Goal: Task Accomplishment & Management: Complete application form

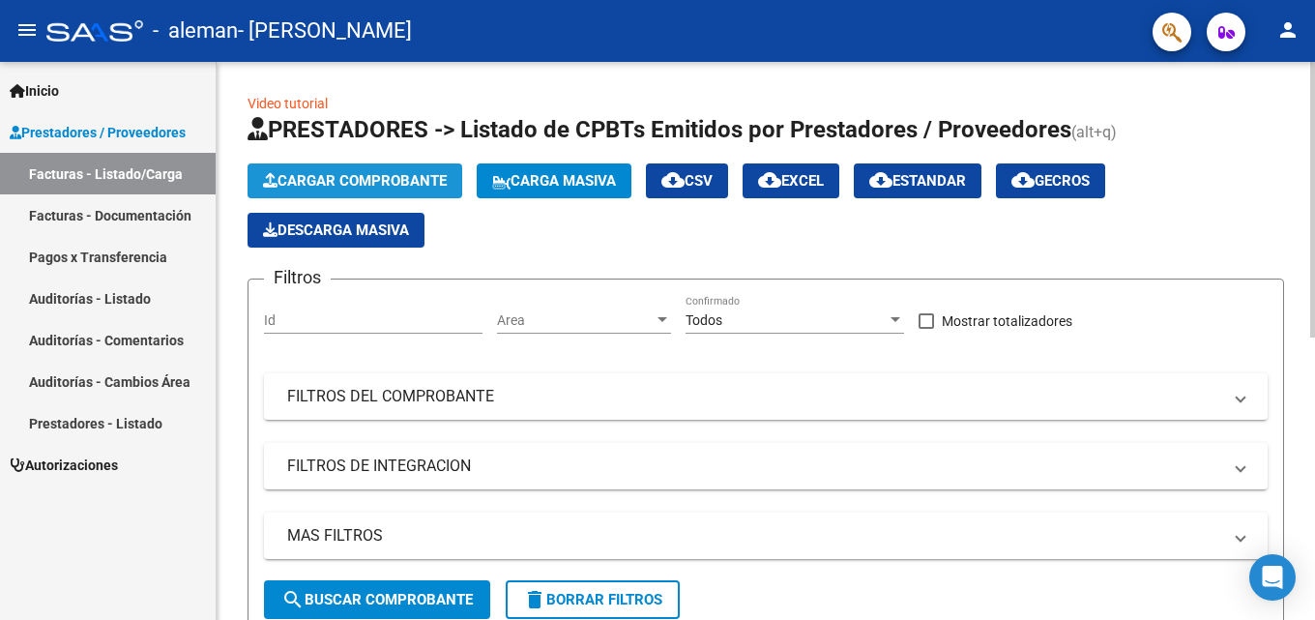
click at [389, 179] on span "Cargar Comprobante" at bounding box center [355, 180] width 184 height 17
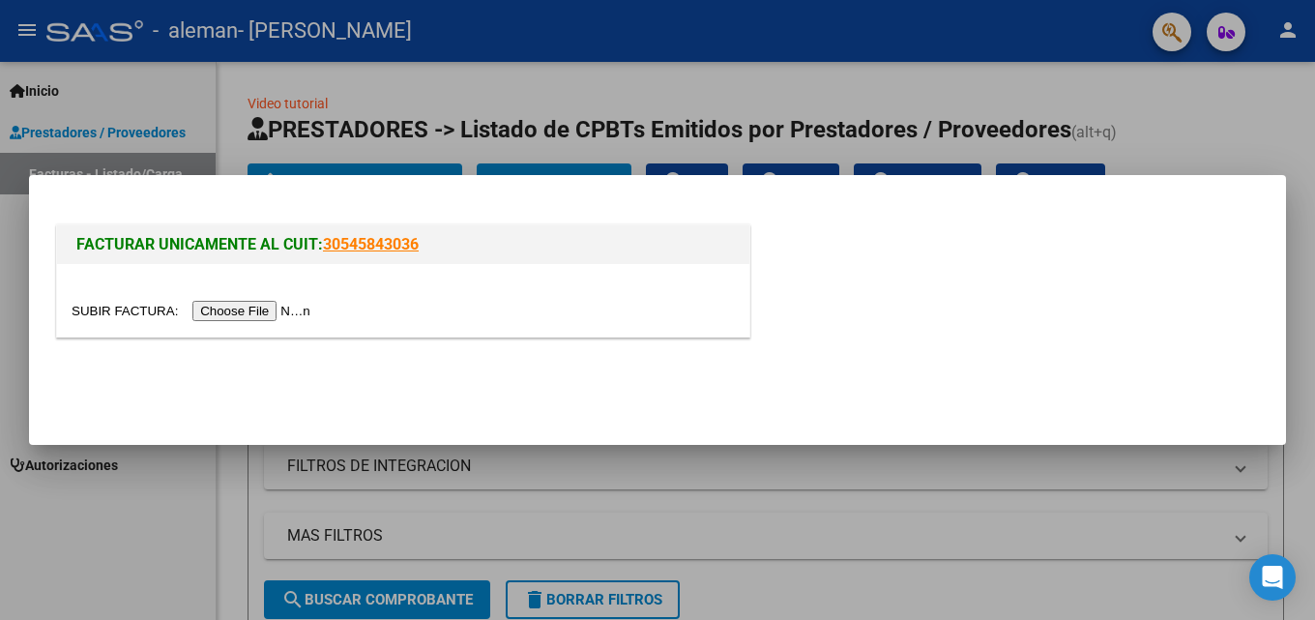
click at [273, 312] on input "file" at bounding box center [194, 311] width 245 height 20
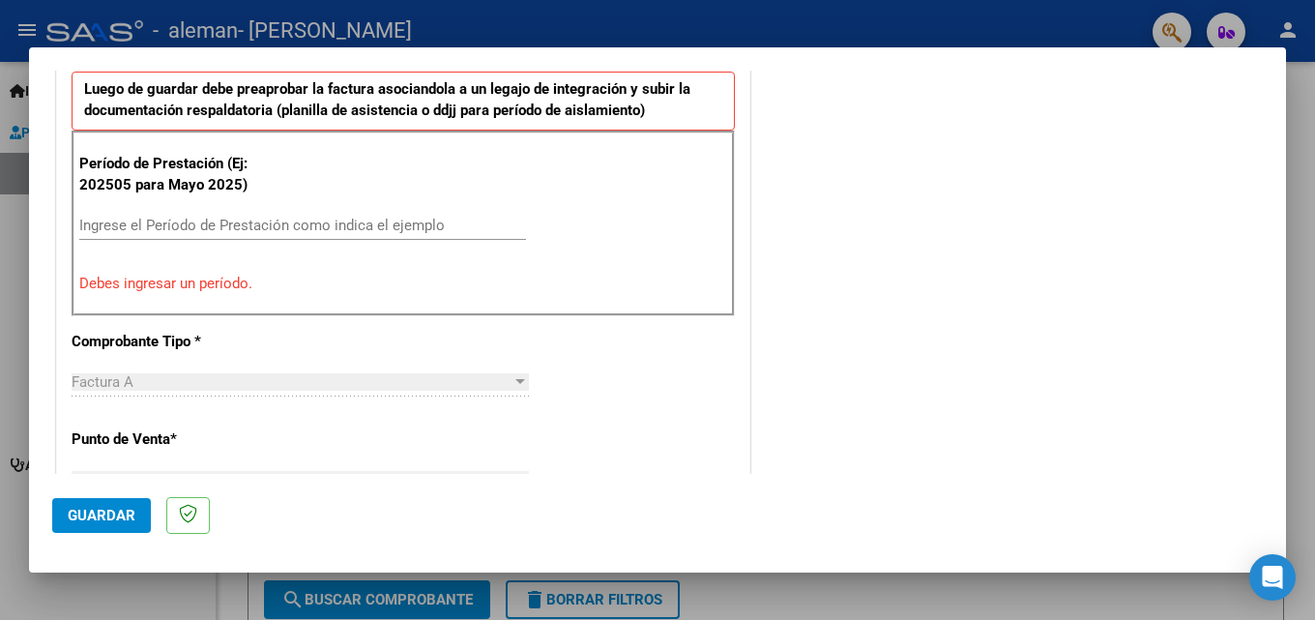
scroll to position [570, 0]
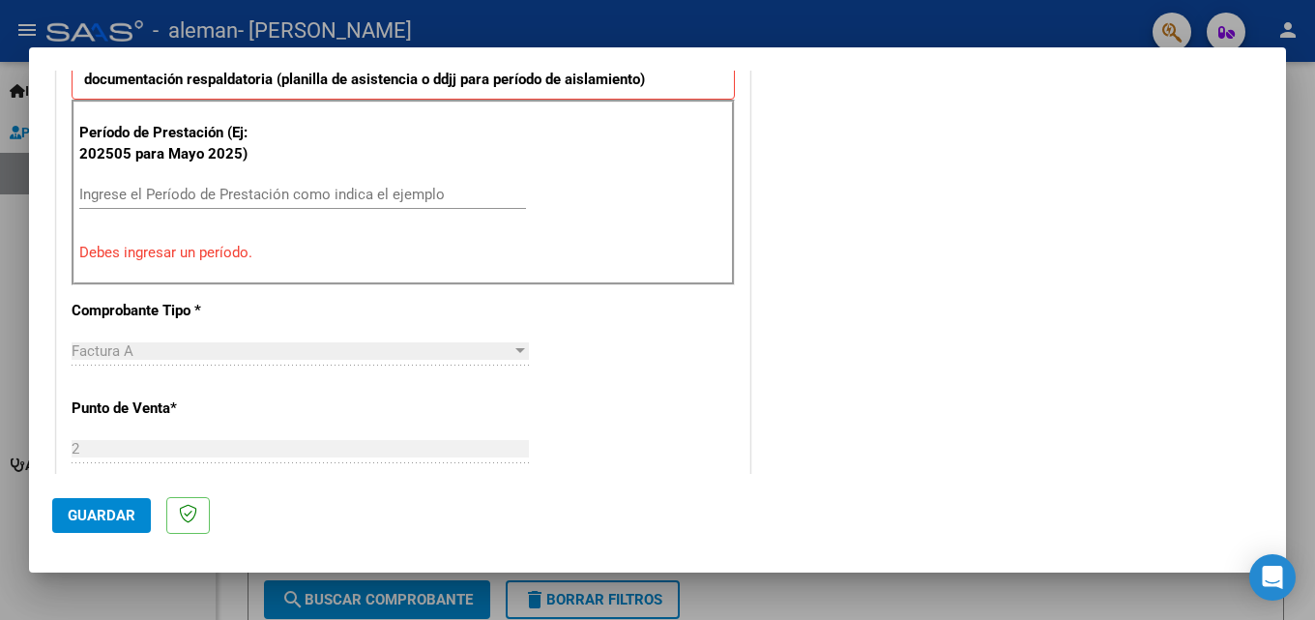
click at [170, 198] on input "Ingrese el Período de Prestación como indica el ejemplo" at bounding box center [302, 194] width 447 height 17
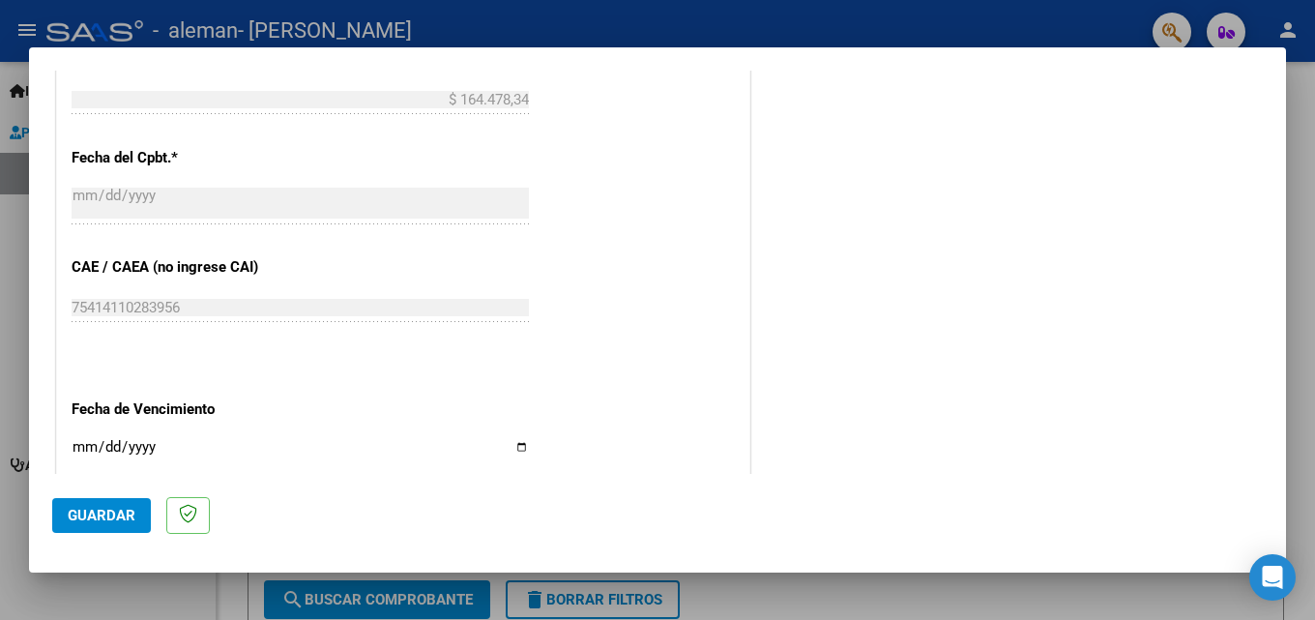
scroll to position [1160, 0]
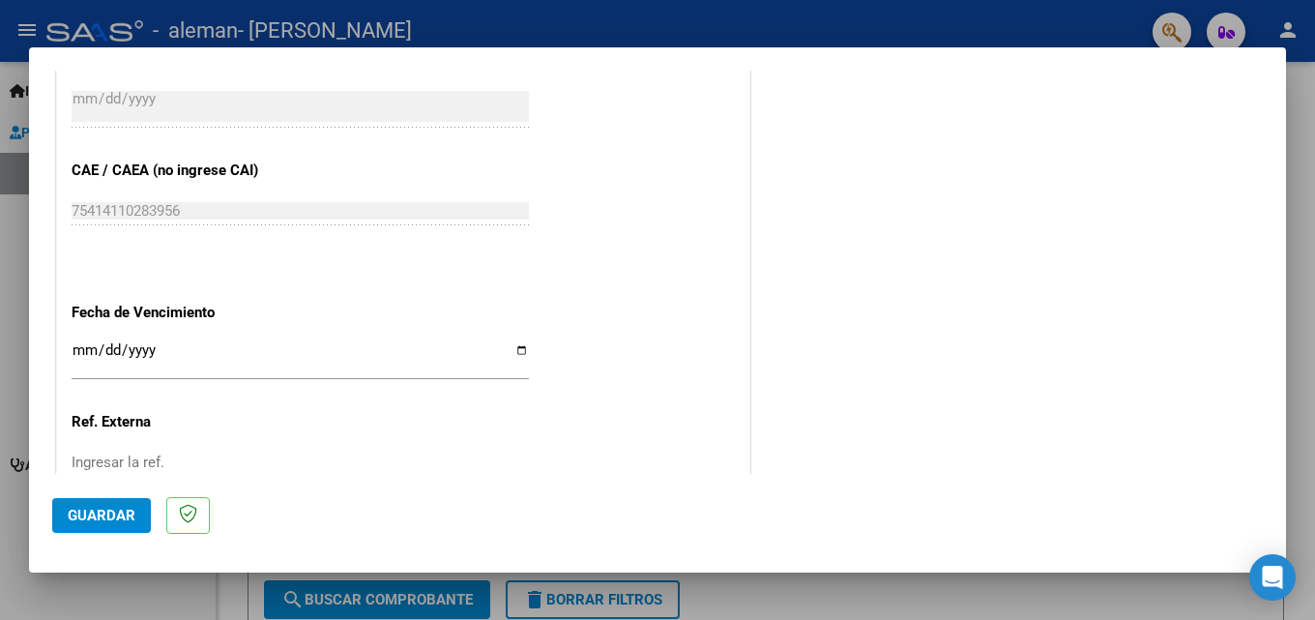
type input "202509"
click at [513, 344] on input "Ingresar la fecha" at bounding box center [300, 357] width 457 height 31
type input "[DATE]"
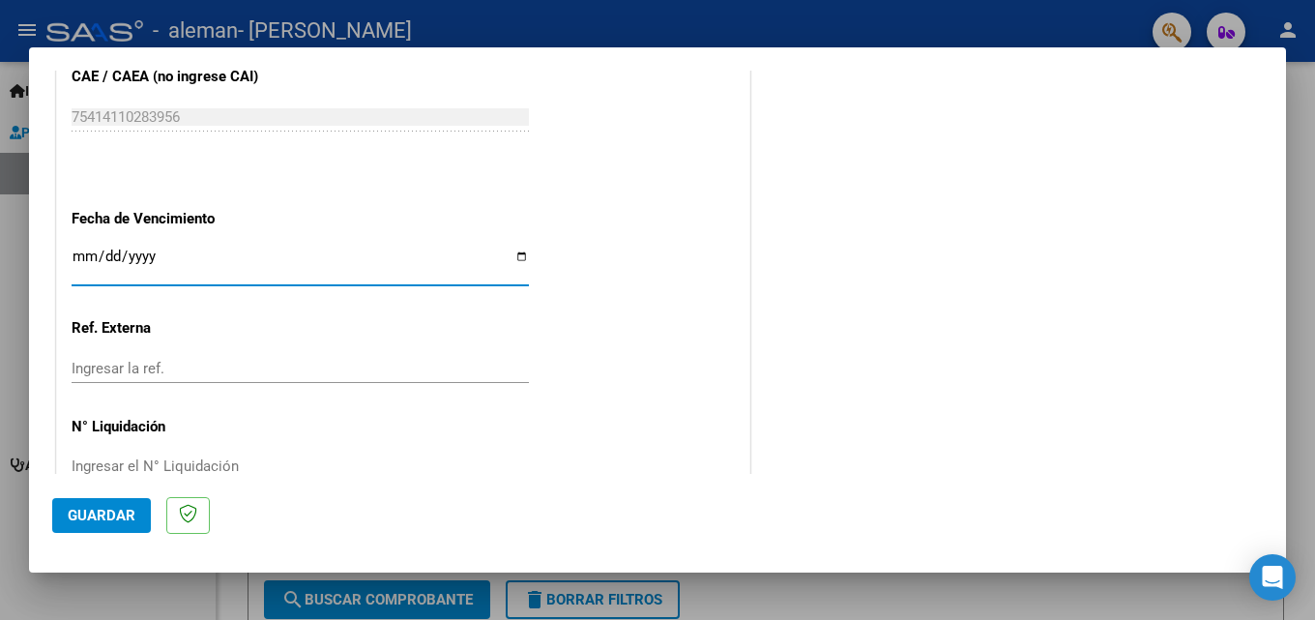
scroll to position [1299, 0]
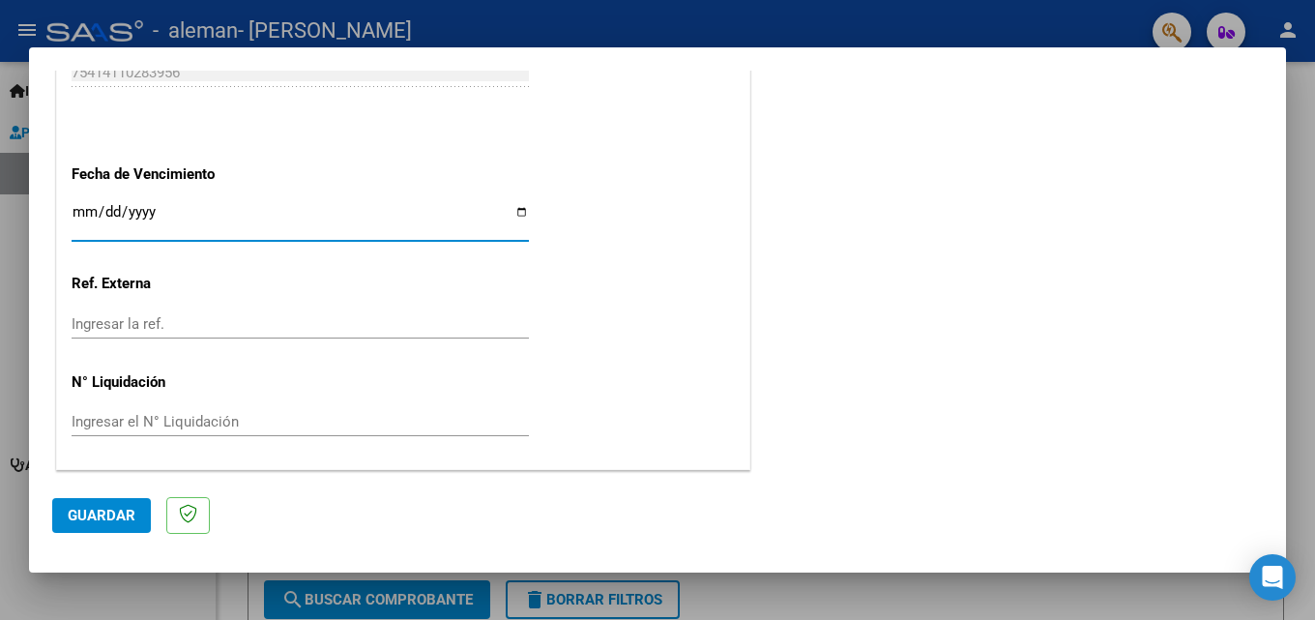
click at [76, 507] on span "Guardar" at bounding box center [102, 515] width 68 height 17
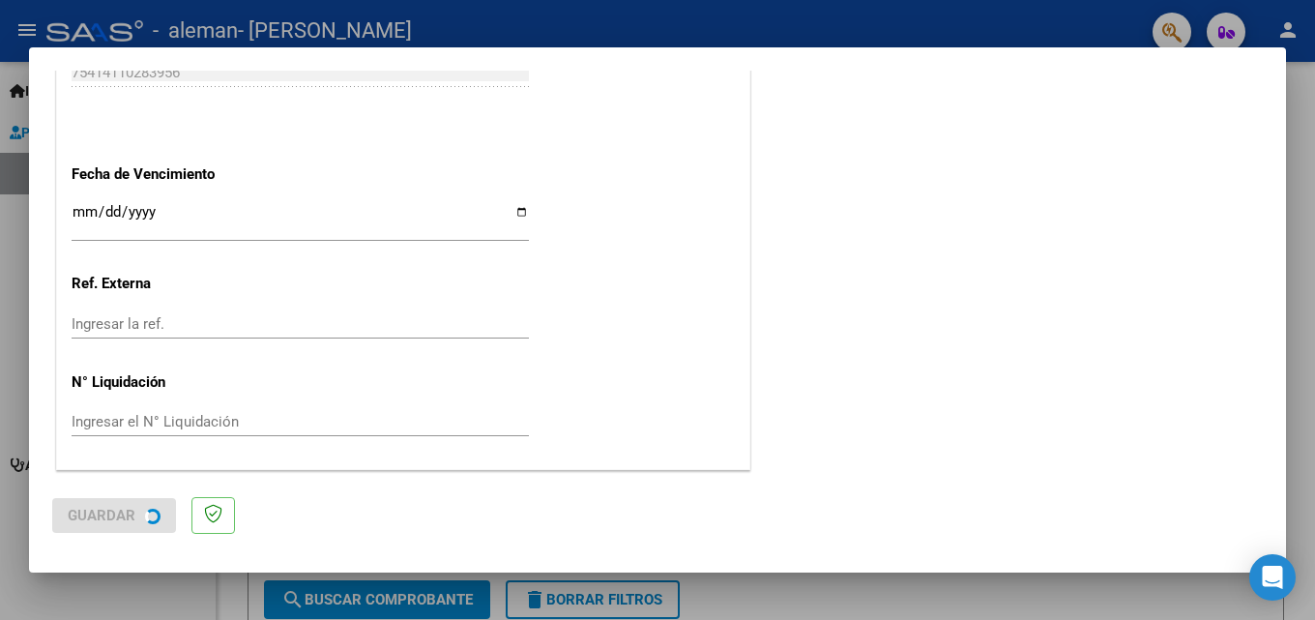
scroll to position [0, 0]
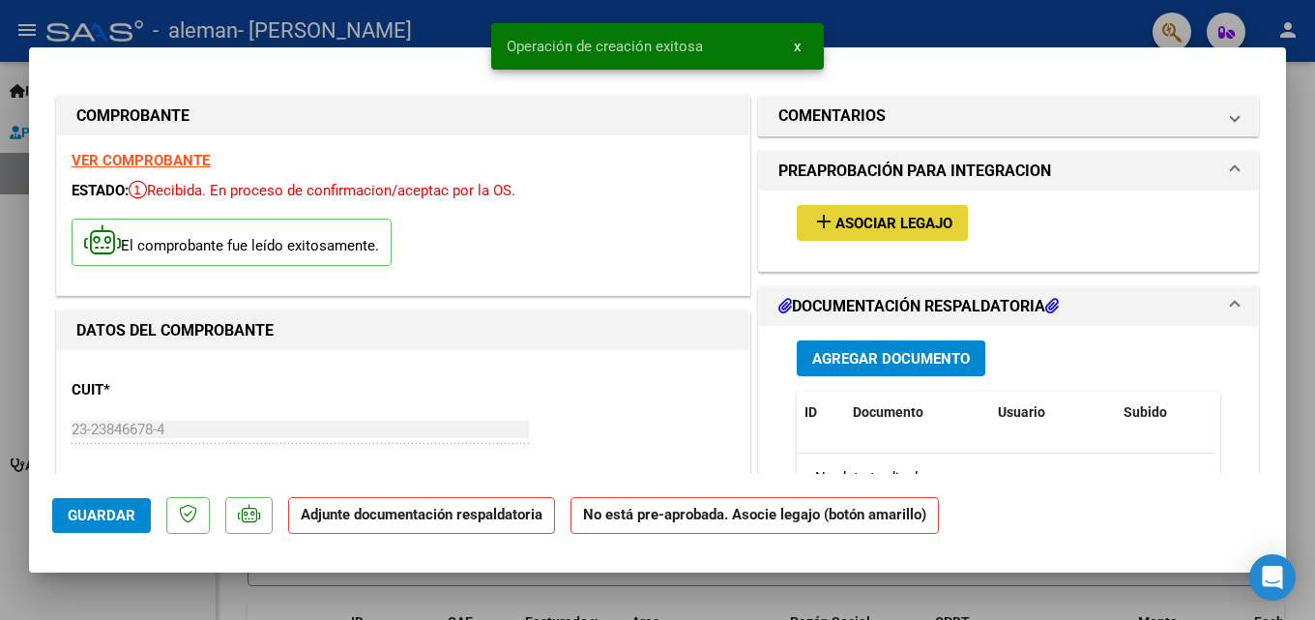
click at [867, 220] on span "Asociar Legajo" at bounding box center [894, 223] width 117 height 17
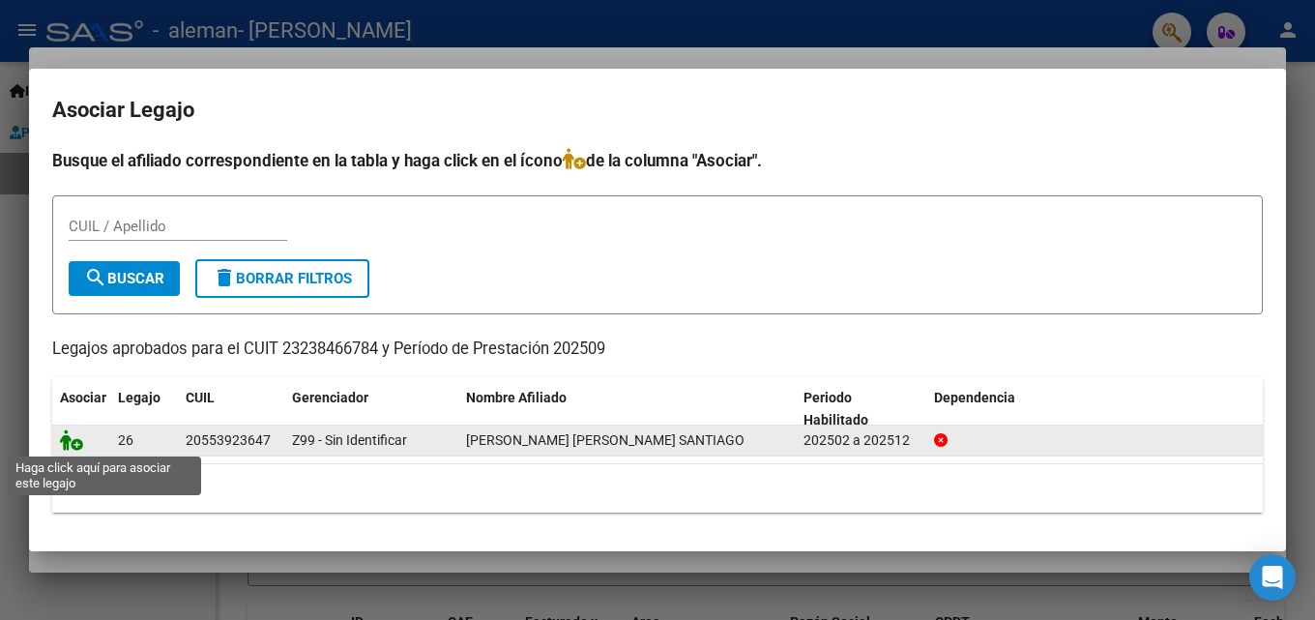
click at [79, 441] on icon at bounding box center [71, 439] width 23 height 21
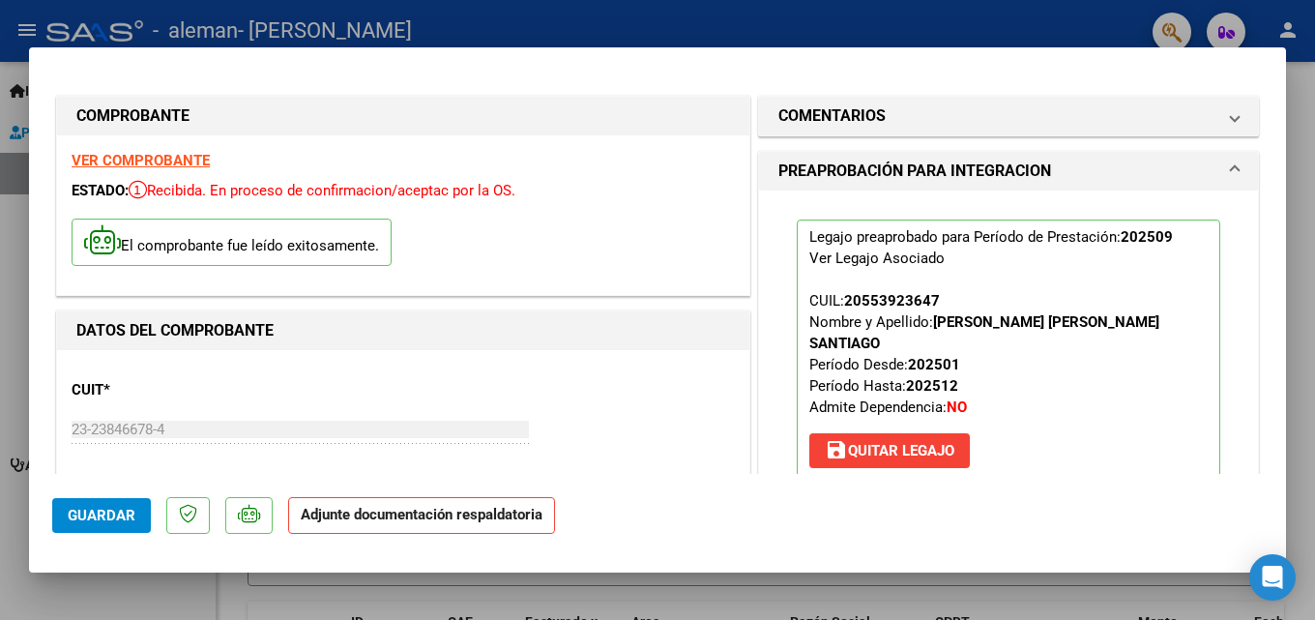
scroll to position [290, 0]
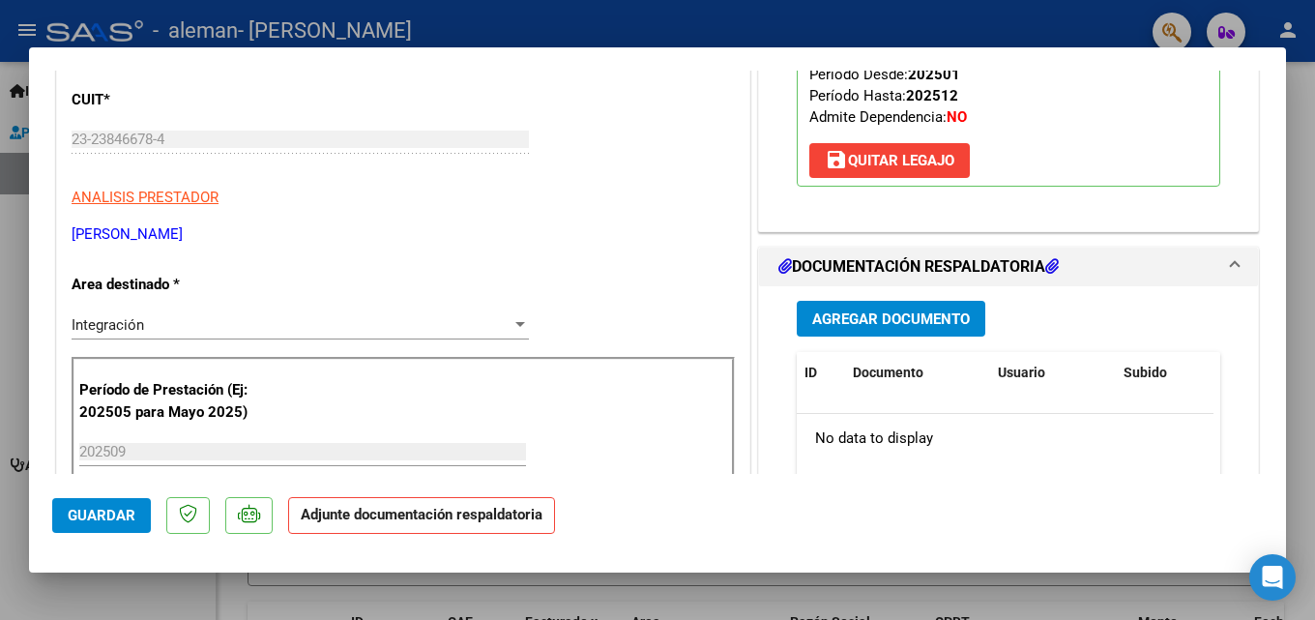
click at [879, 310] on span "Agregar Documento" at bounding box center [891, 318] width 158 height 17
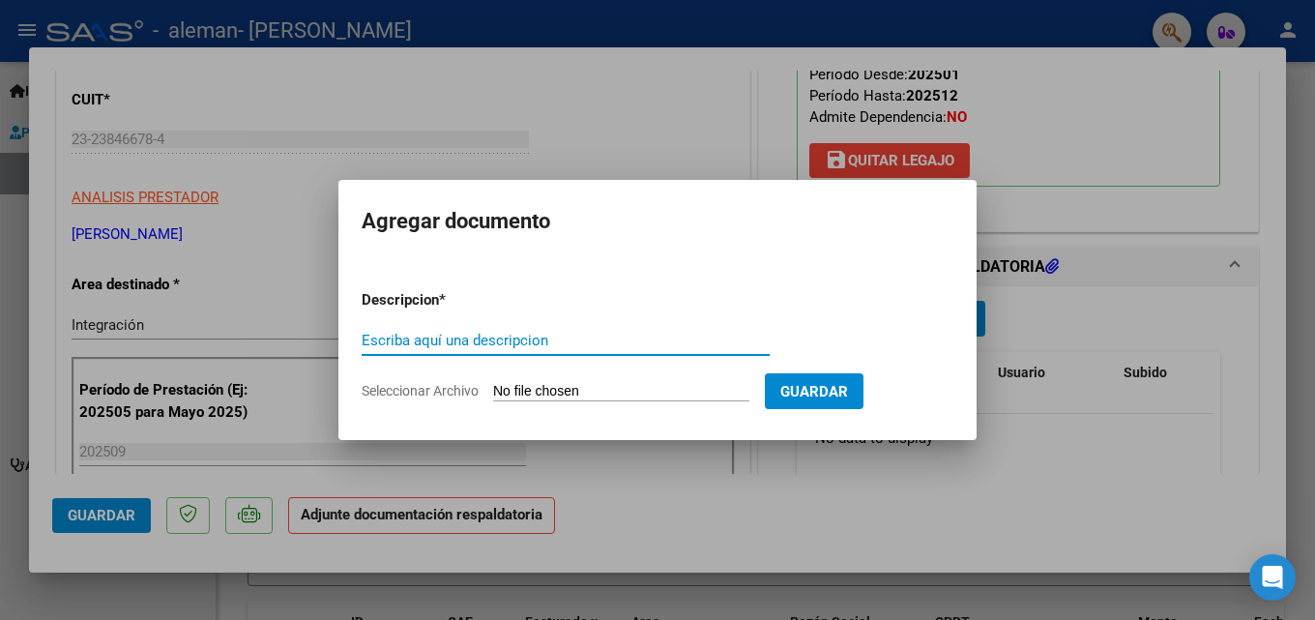
click at [525, 332] on input "Escriba aquí una descripcion" at bounding box center [566, 340] width 408 height 17
type input "planilla de asistencia"
click at [545, 391] on input "Seleccionar Archivo" at bounding box center [621, 392] width 256 height 18
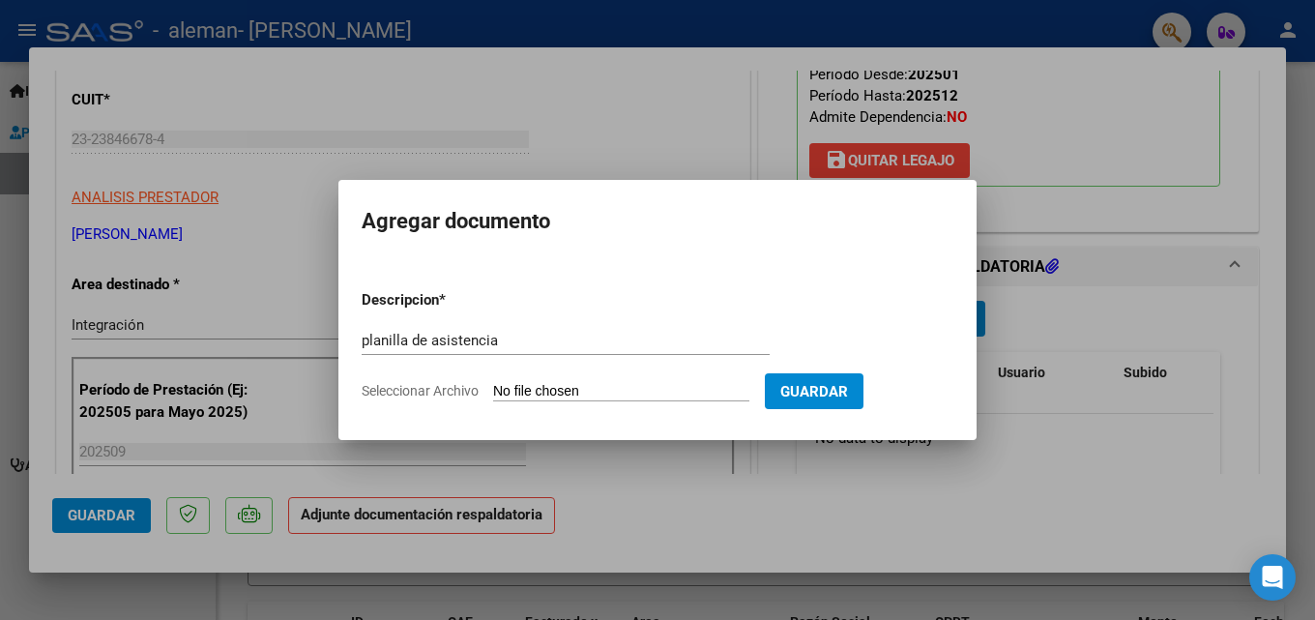
click at [574, 389] on input "Seleccionar Archivo" at bounding box center [621, 392] width 256 height 18
type input "C:\fakepath\PLANILLA ASIST [PERSON_NAME] [DATE].pdf"
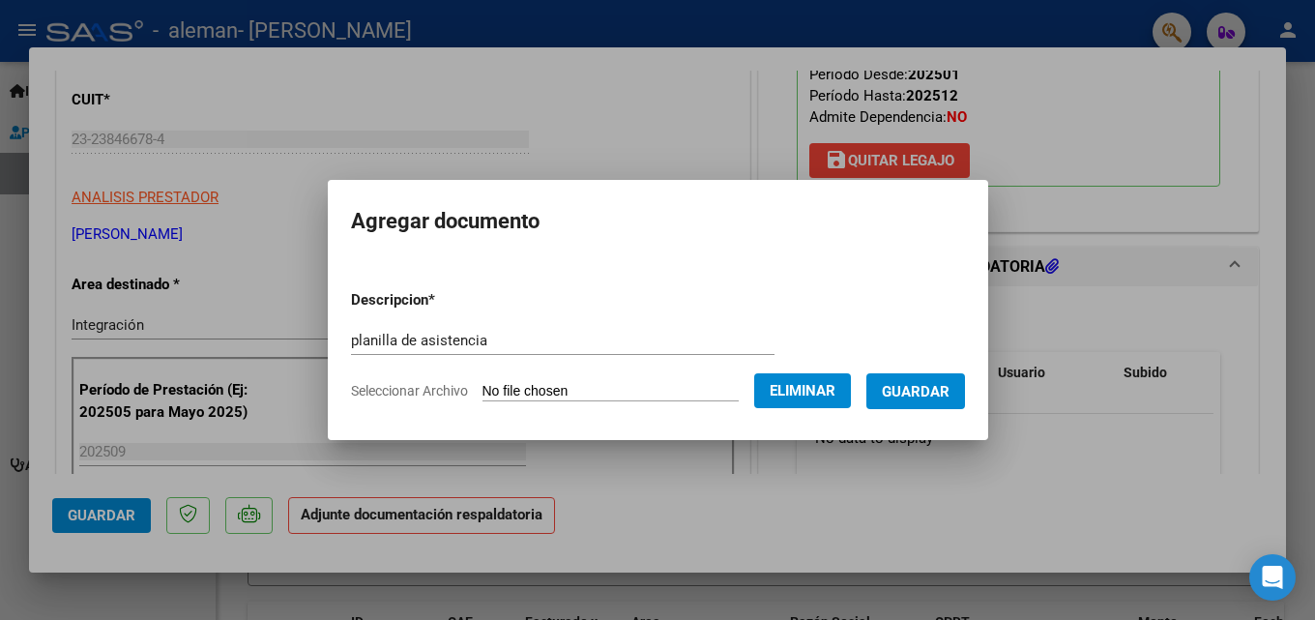
click at [923, 398] on span "Guardar" at bounding box center [916, 391] width 68 height 17
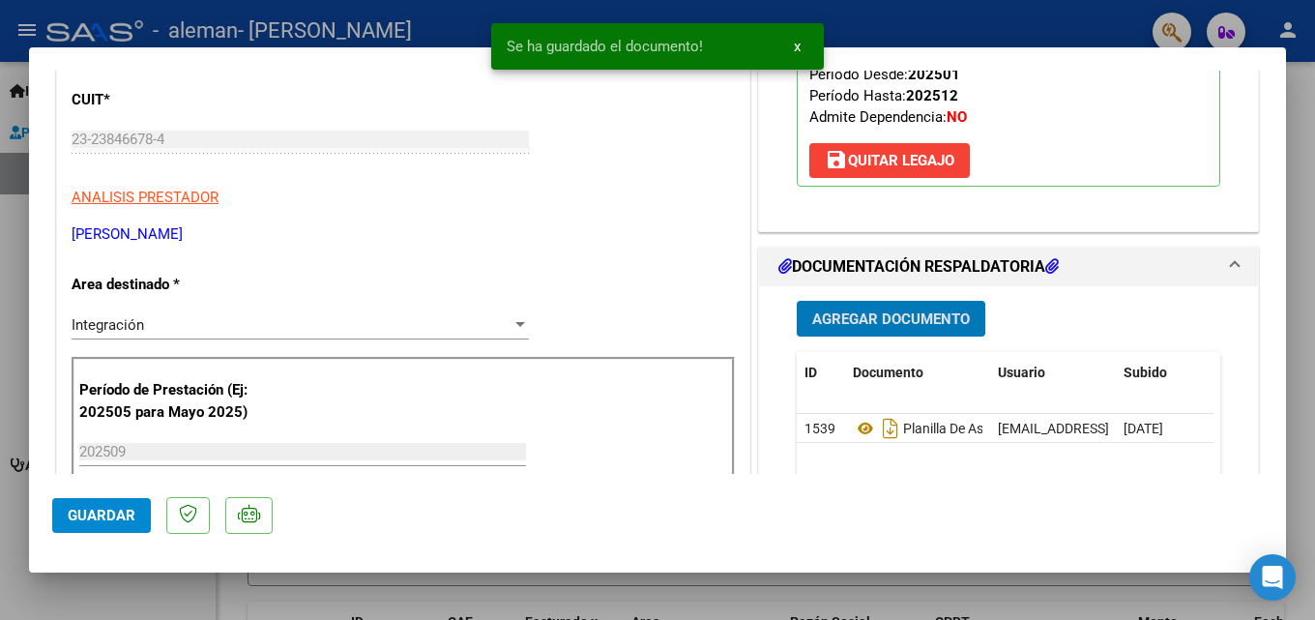
click at [84, 513] on span "Guardar" at bounding box center [102, 515] width 68 height 17
click at [943, 8] on div at bounding box center [657, 310] width 1315 height 620
type input "$ 0,00"
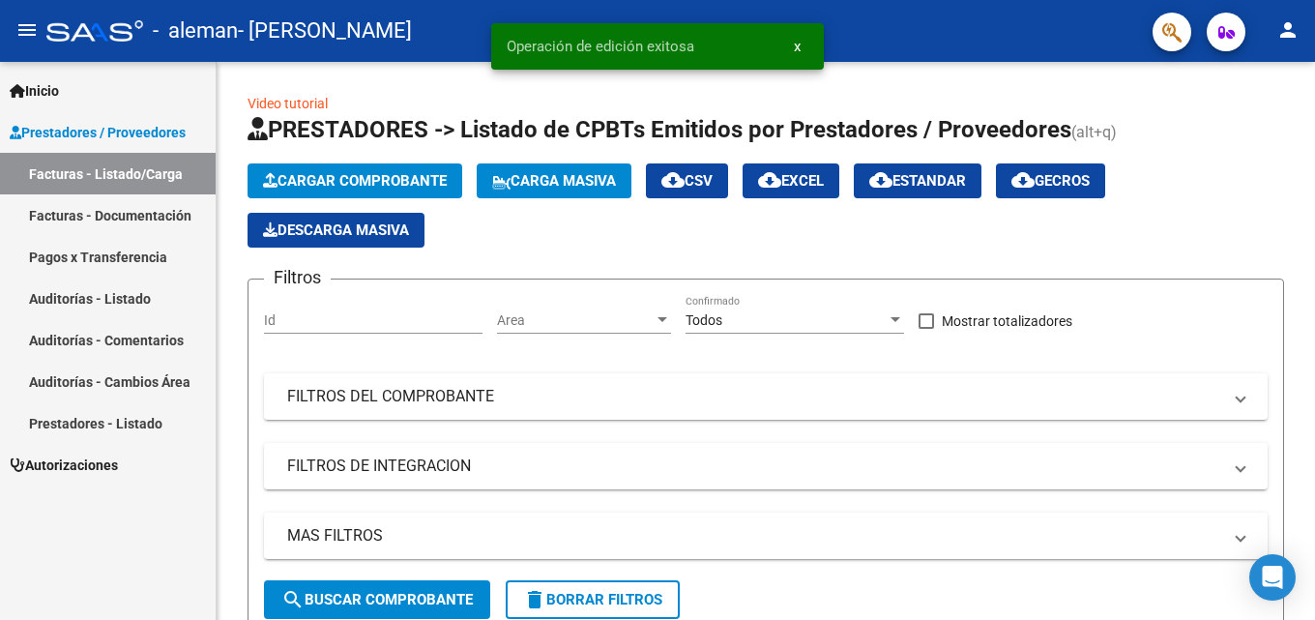
click at [1284, 8] on mat-toolbar "menu - [PERSON_NAME] [PERSON_NAME] person" at bounding box center [657, 31] width 1315 height 62
click at [1285, 29] on mat-icon "person" at bounding box center [1287, 29] width 23 height 23
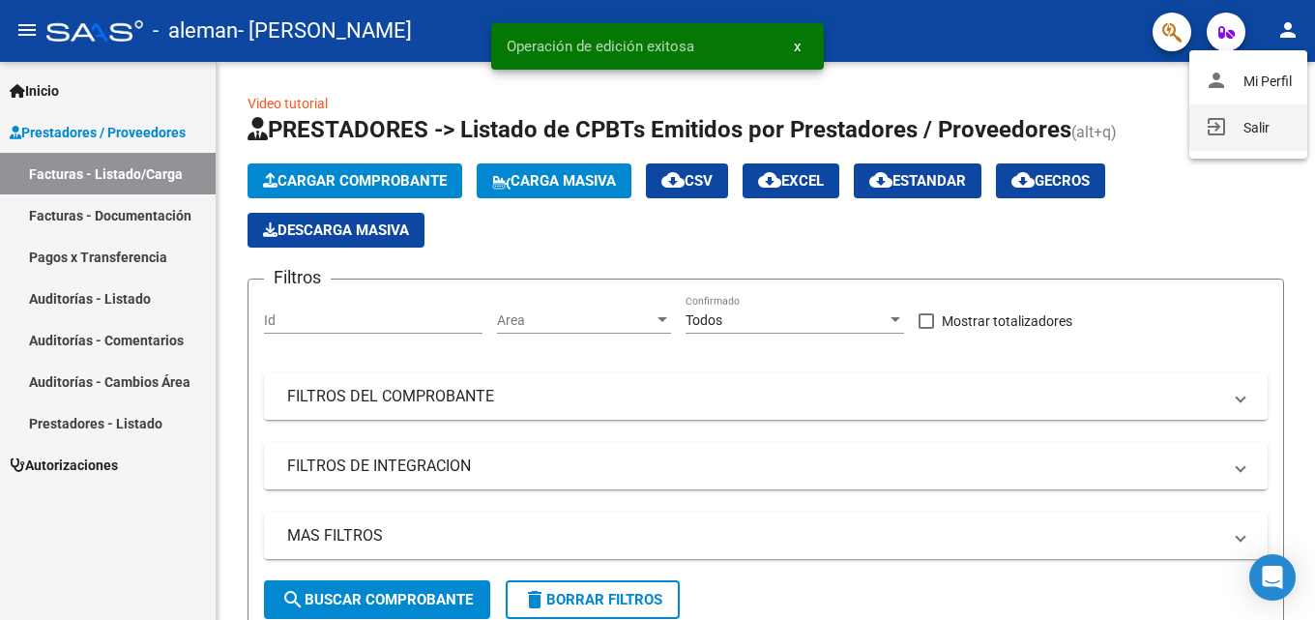
click at [1224, 118] on button "exit_to_app Salir" at bounding box center [1248, 127] width 118 height 46
